Goal: Check status: Check status

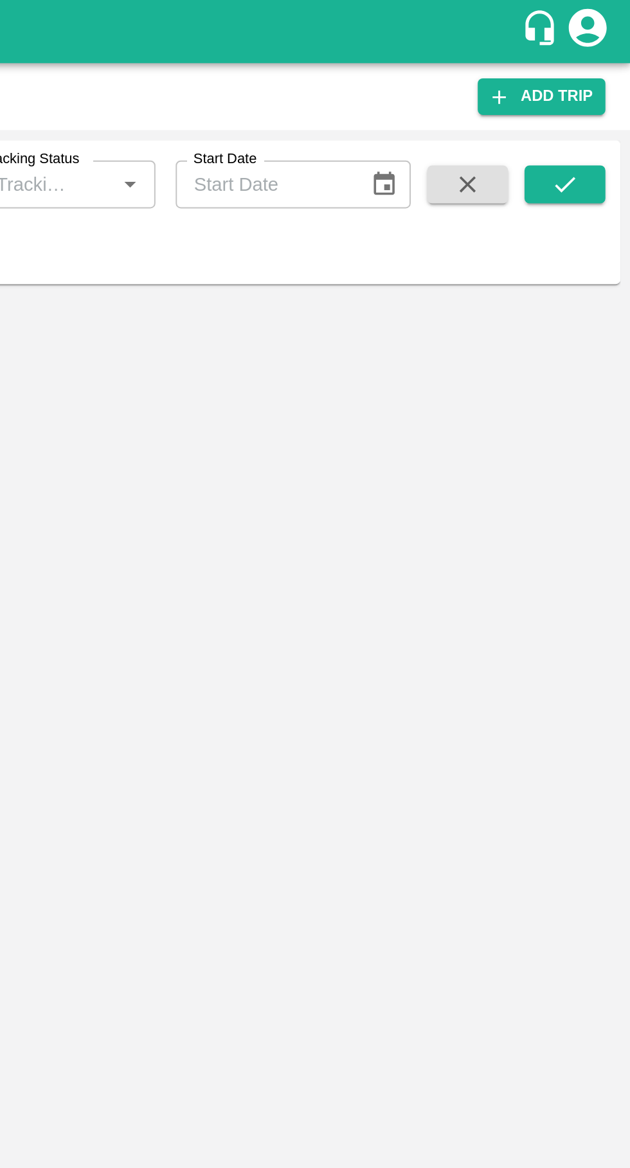
type input "86770"
click at [601, 88] on icon "submit" at bounding box center [596, 94] width 14 height 14
click at [603, 97] on button "submit" at bounding box center [596, 93] width 41 height 19
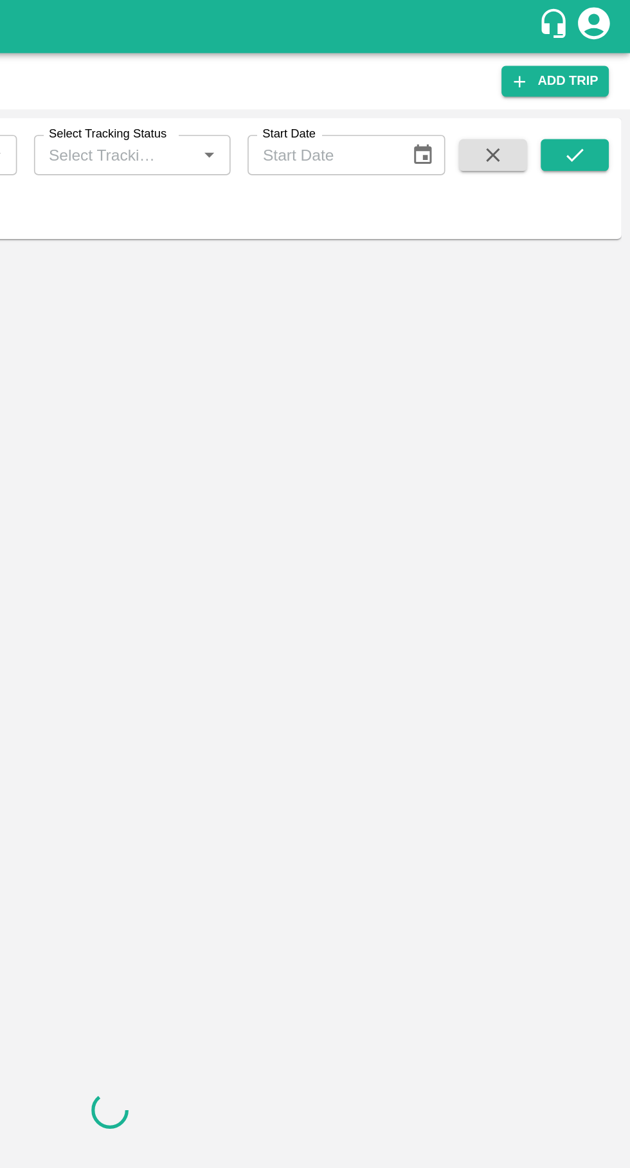
click at [602, 103] on button "submit" at bounding box center [596, 93] width 41 height 19
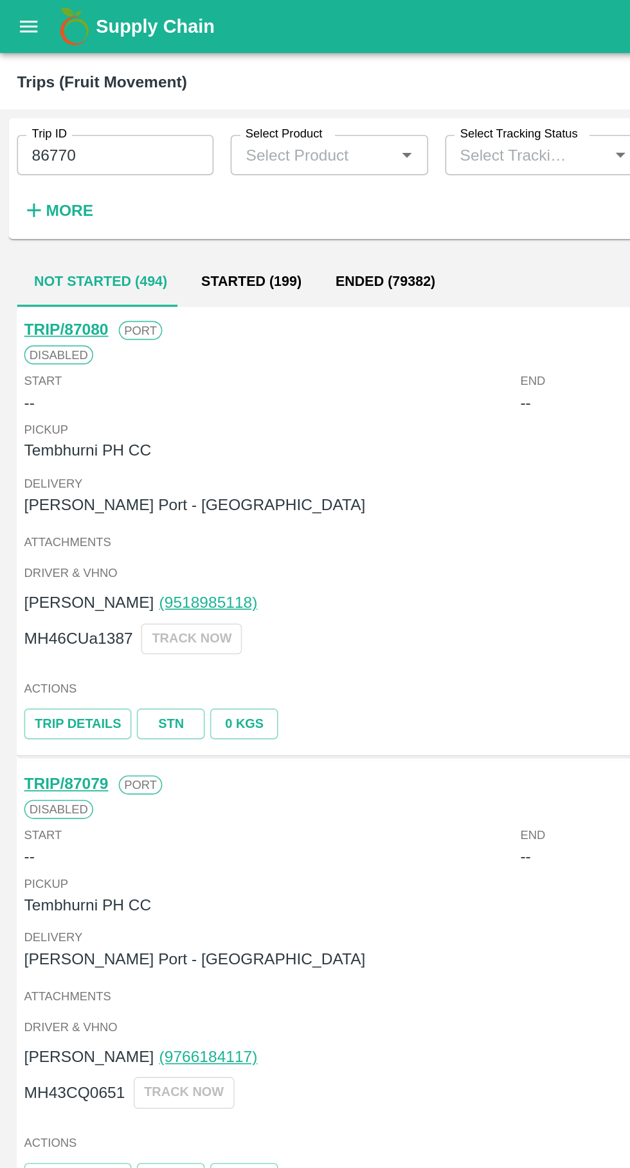
click at [132, 179] on button "Started (199)" at bounding box center [151, 170] width 81 height 31
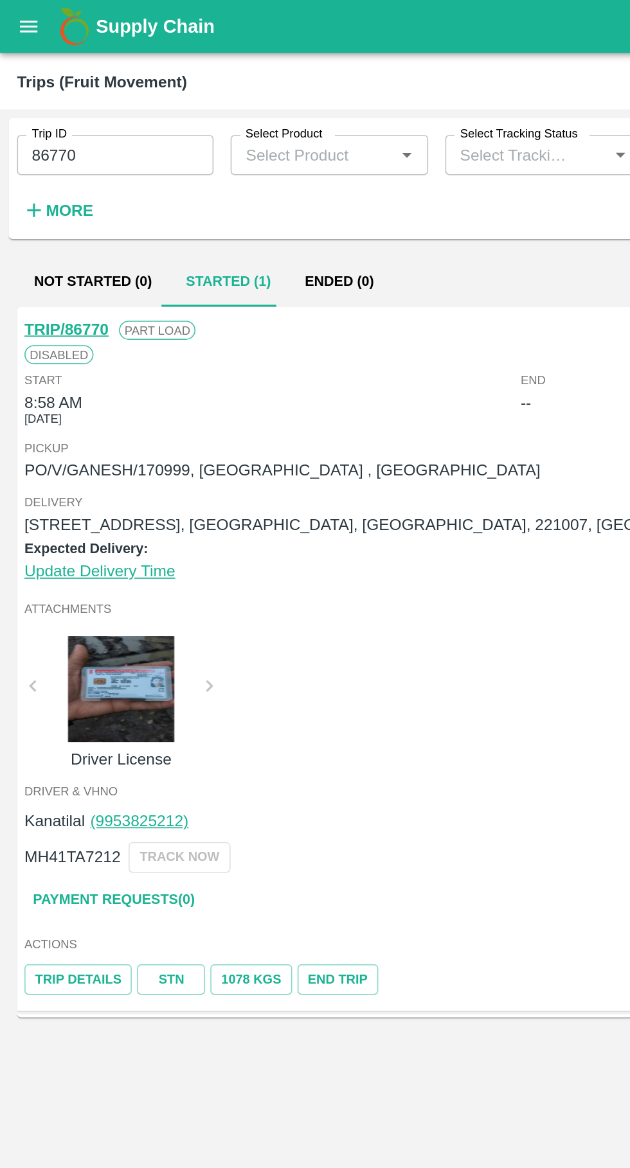
click at [41, 198] on link "TRIP/86770" at bounding box center [40, 199] width 51 height 10
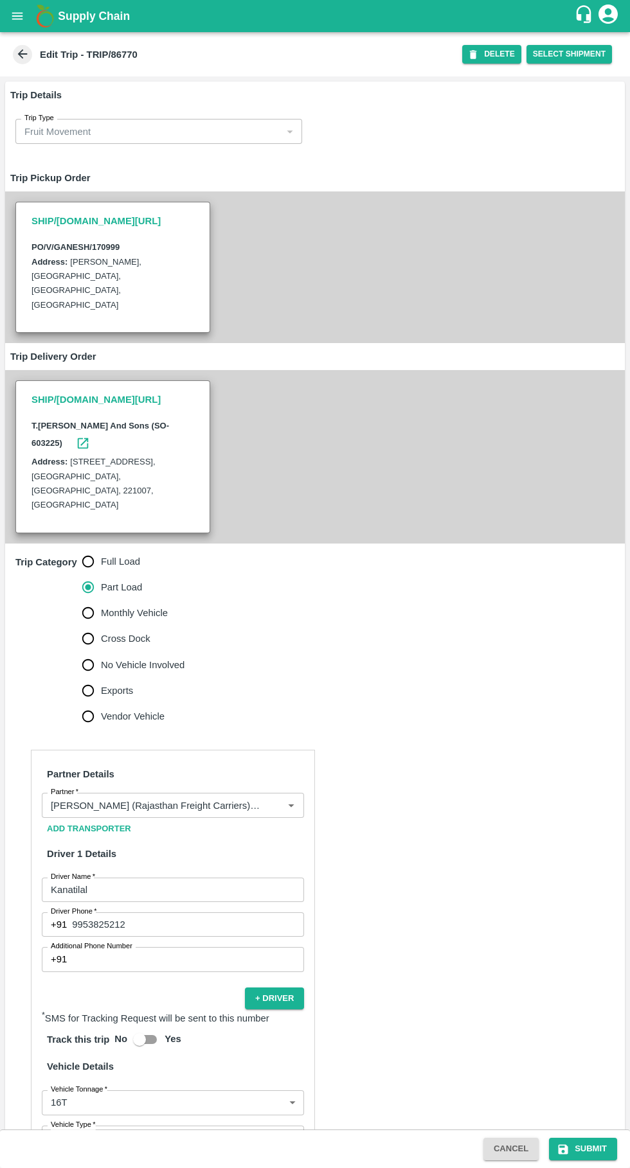
scroll to position [200, 0]
